Goal: Information Seeking & Learning: Learn about a topic

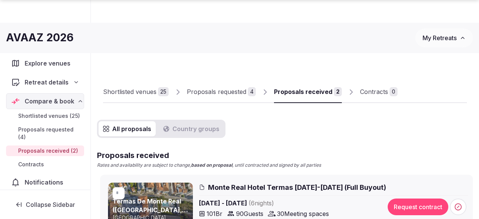
scroll to position [229, 0]
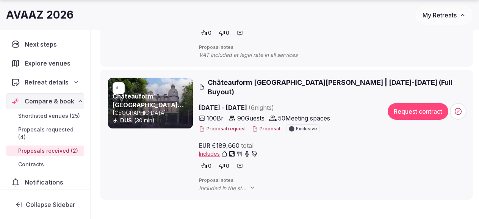
click at [265, 126] on button "Proposal" at bounding box center [266, 129] width 28 height 6
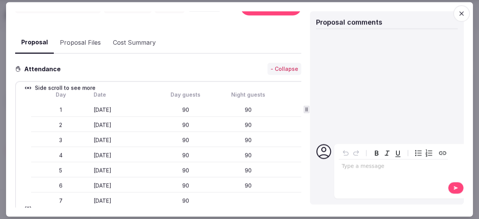
scroll to position [157, 0]
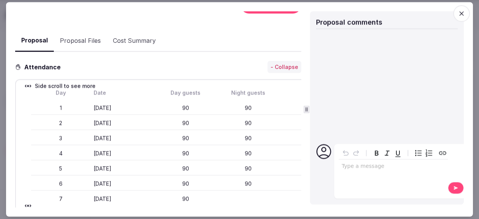
click at [461, 15] on icon "button" at bounding box center [462, 14] width 8 height 8
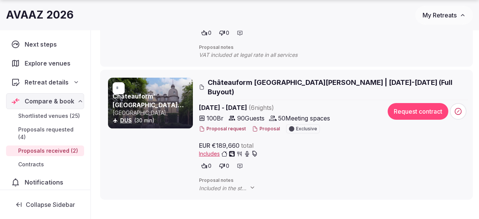
click at [268, 126] on button "Proposal" at bounding box center [266, 129] width 28 height 6
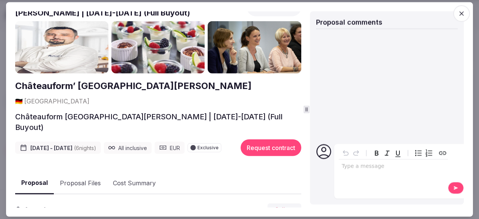
scroll to position [0, 0]
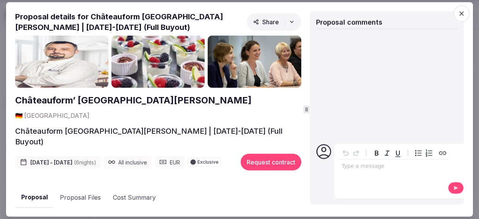
click at [464, 11] on icon "button" at bounding box center [462, 14] width 8 height 8
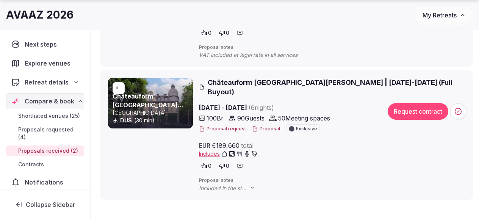
click at [138, 102] on link "Châteauform’ [GEOGRAPHIC_DATA][PERSON_NAME]" at bounding box center [148, 105] width 71 height 25
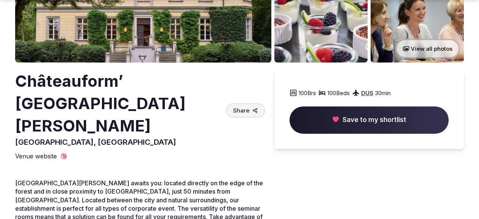
scroll to position [177, 0]
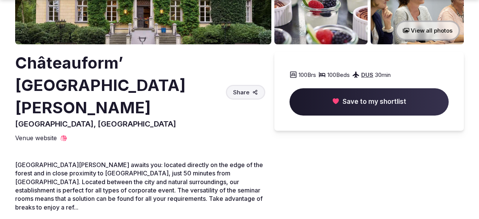
click at [43, 218] on div "Show more" at bounding box center [140, 222] width 250 height 8
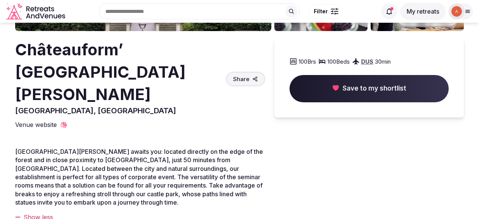
scroll to position [173, 0]
